Goal: Check status: Check status

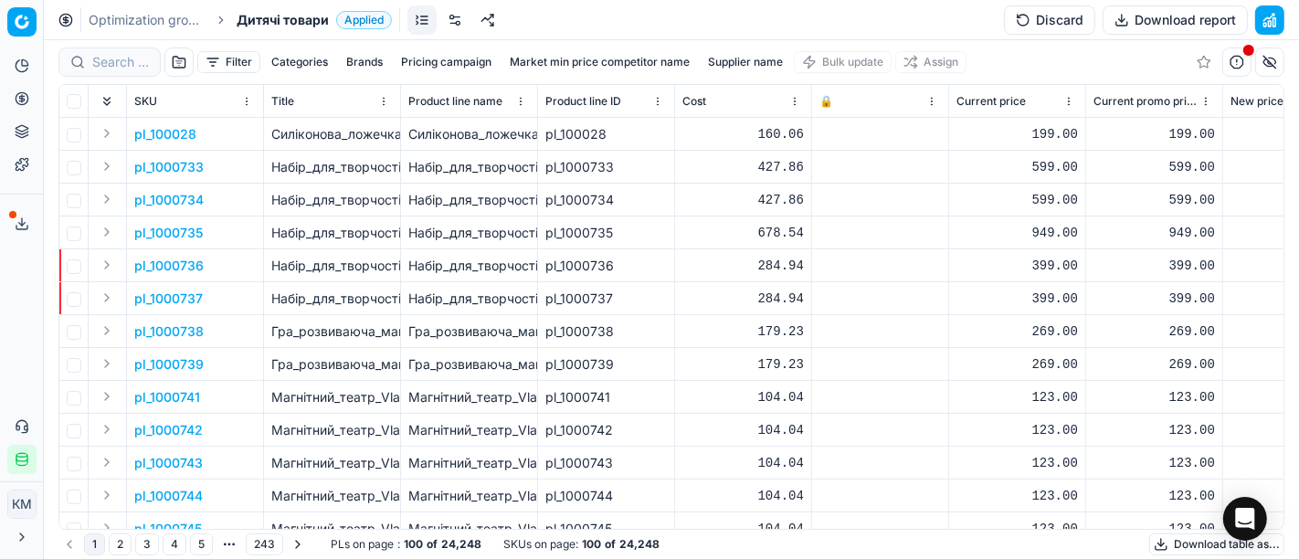
click at [122, 74] on div at bounding box center [109, 61] width 102 height 29
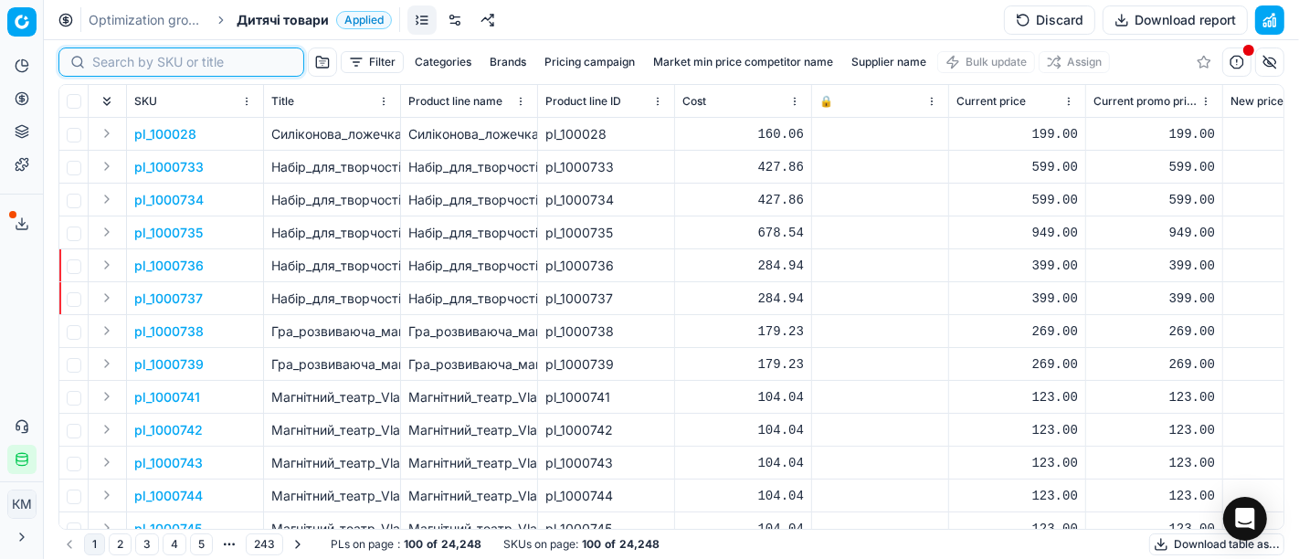
paste input "348966"
type input "348966"
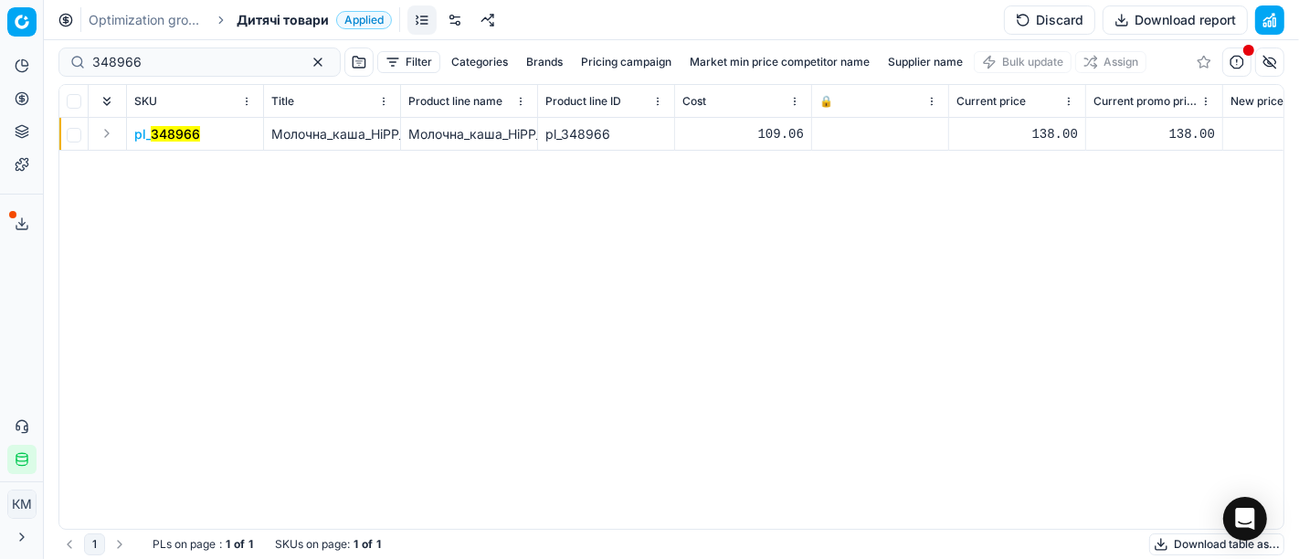
click at [168, 131] on mark "348966" at bounding box center [175, 134] width 49 height 16
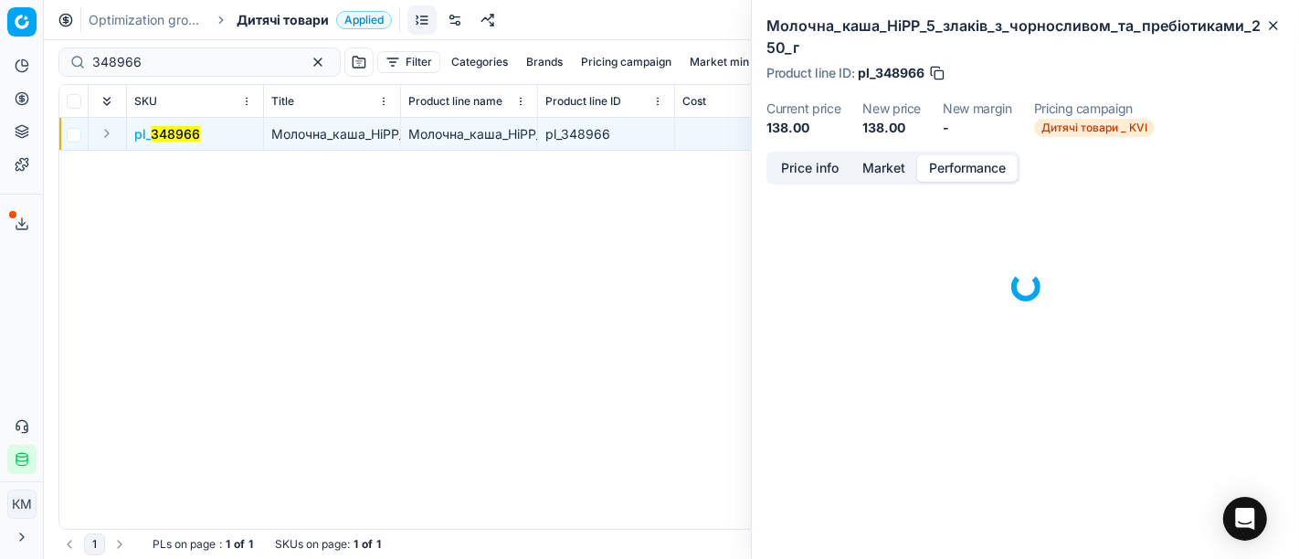
click at [950, 166] on button "Performance" at bounding box center [967, 168] width 100 height 26
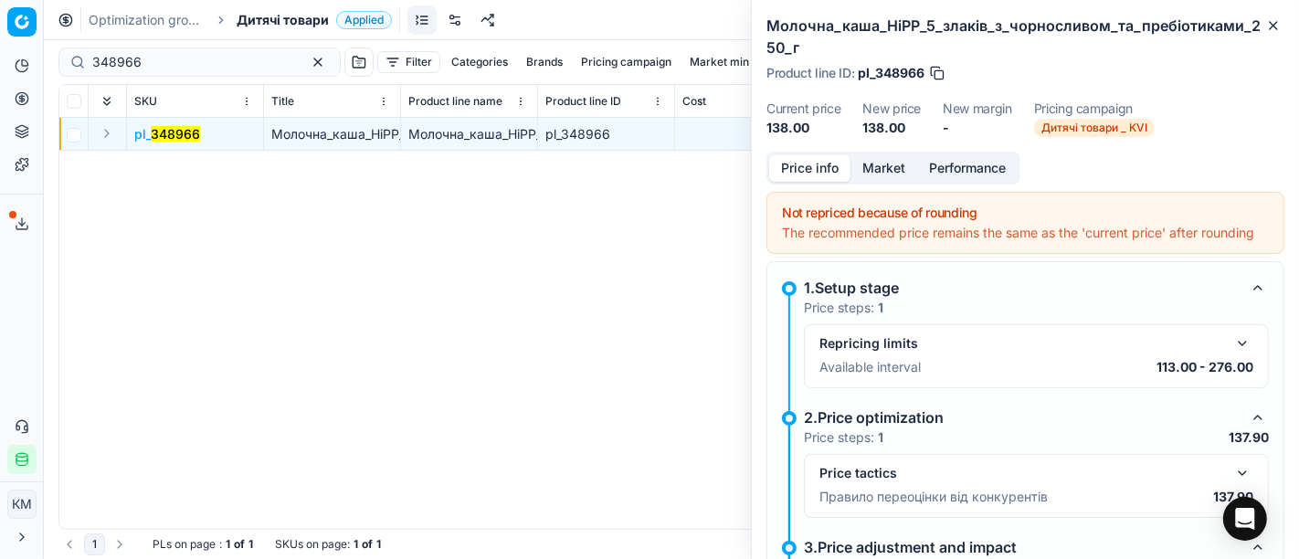
click at [814, 171] on button "Price info" at bounding box center [809, 168] width 81 height 26
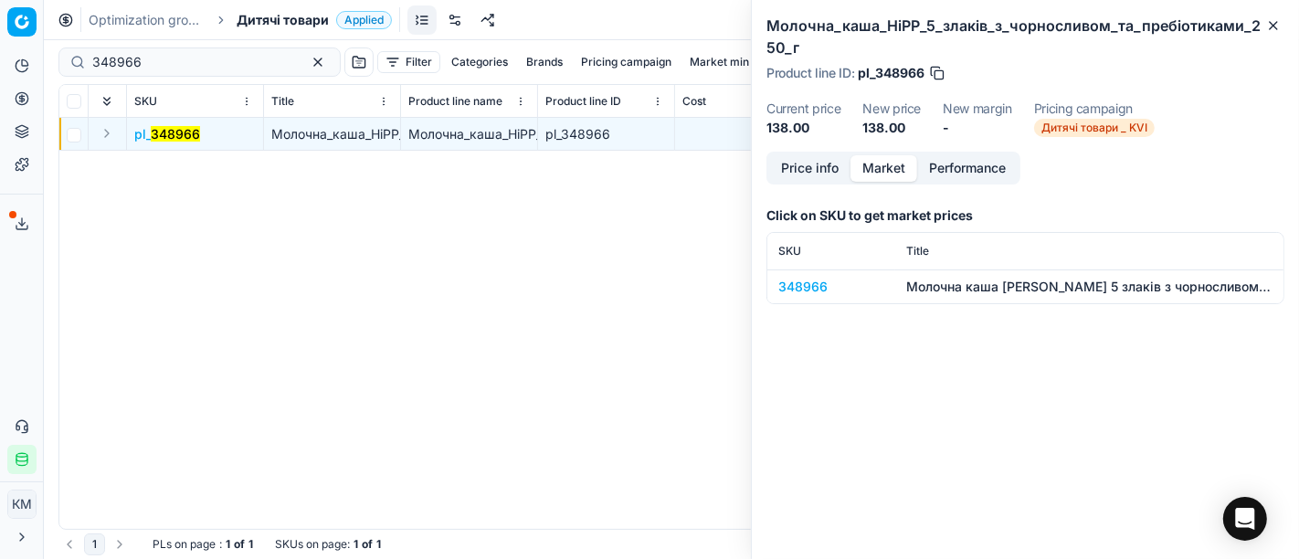
click at [887, 174] on button "Market" at bounding box center [883, 168] width 67 height 26
click at [789, 292] on div "348966" at bounding box center [831, 287] width 106 height 18
